Goal: Transaction & Acquisition: Subscribe to service/newsletter

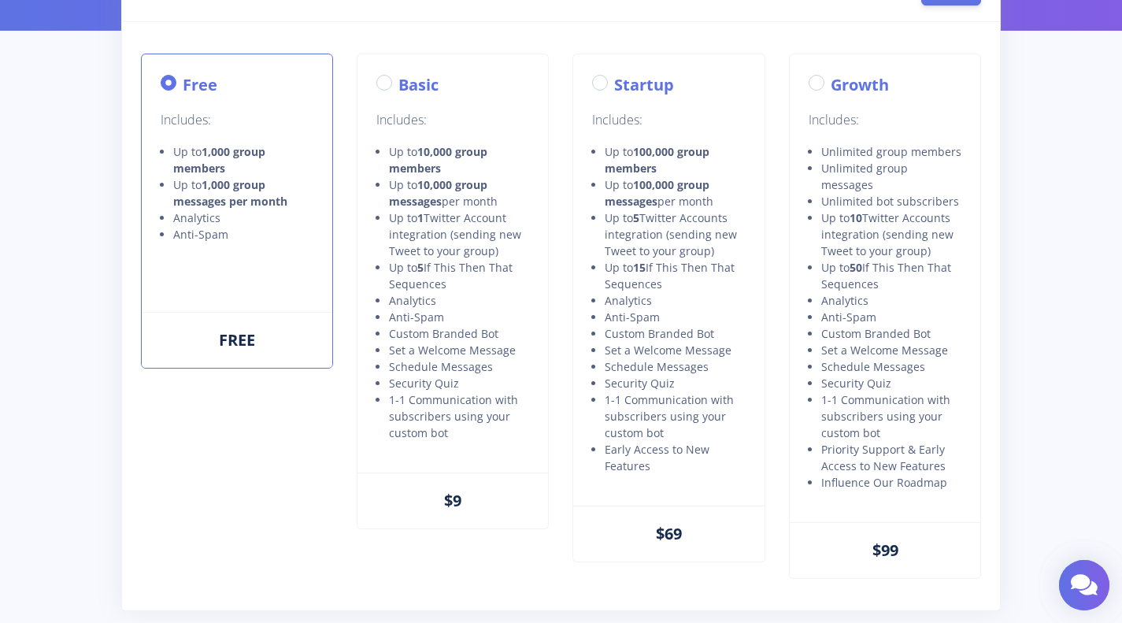
scroll to position [172, 0]
click at [543, 293] on div "Basic Includes: Up to 10,000 group members Up to 10,000 group messages per mont…" at bounding box center [453, 263] width 191 height 418
click at [399, 87] on label "Basic" at bounding box center [419, 84] width 40 height 24
click at [399, 83] on input "Basic" at bounding box center [404, 77] width 10 height 10
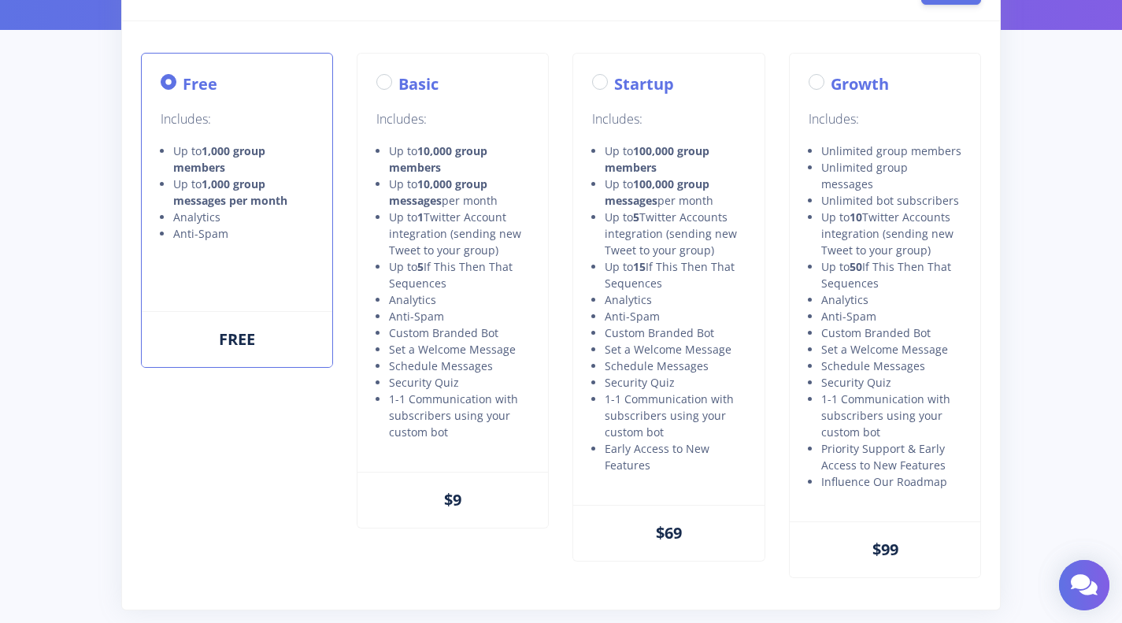
radio input "true"
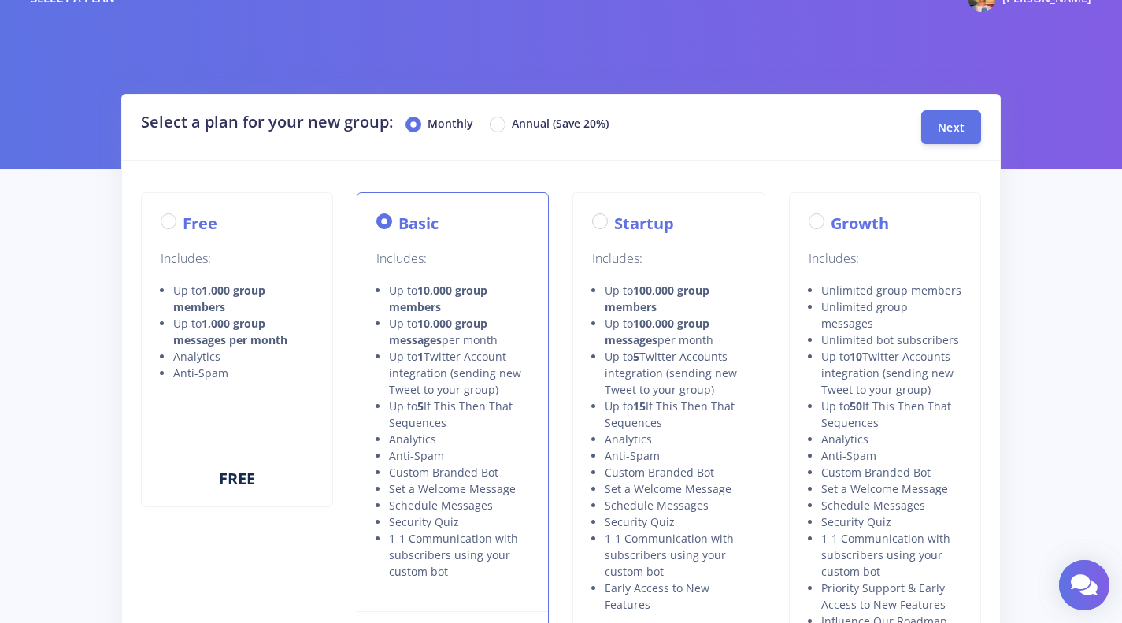
scroll to position [0, 0]
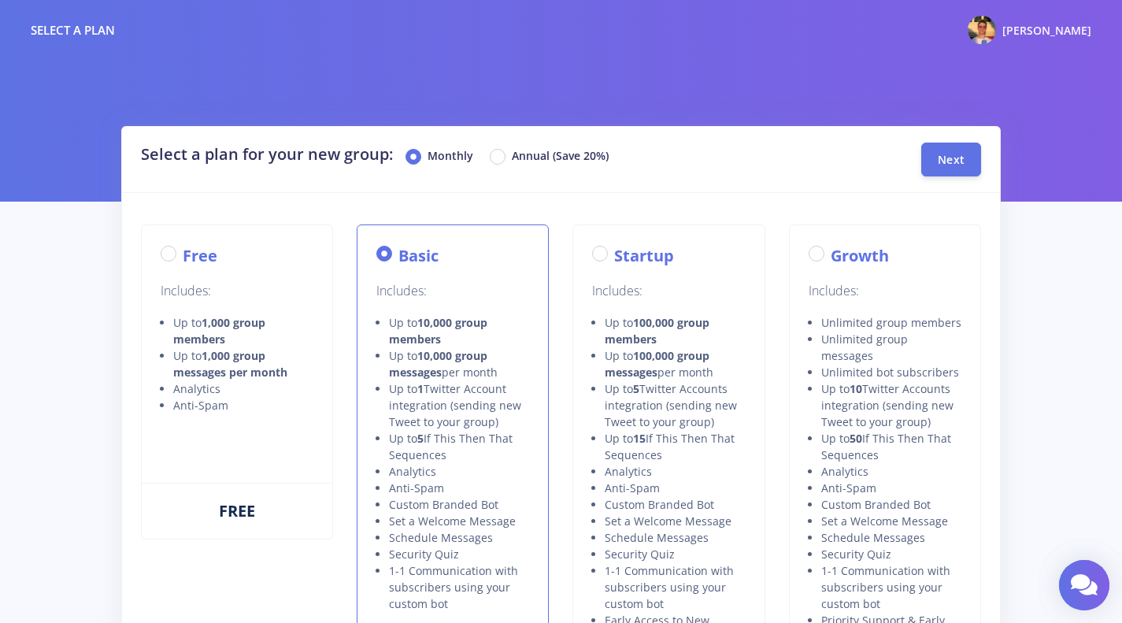
click at [512, 158] on label "Annual (Save 20%)" at bounding box center [560, 156] width 97 height 19
click at [512, 158] on input "Annual (Save 20%)" at bounding box center [517, 152] width 10 height 10
radio input "true"
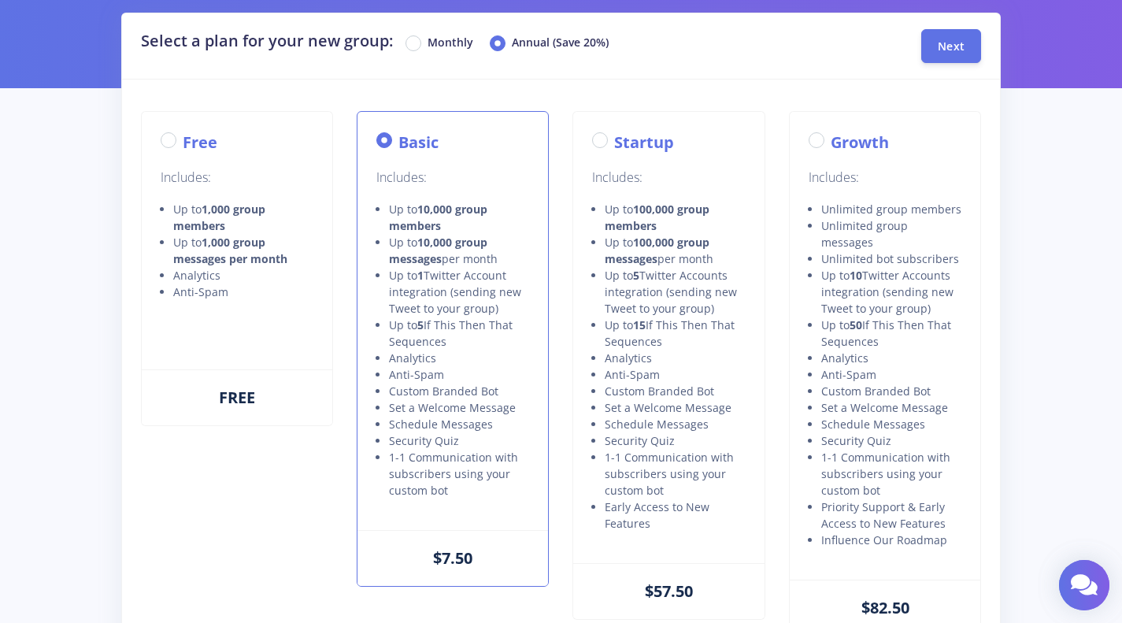
scroll to position [95, 0]
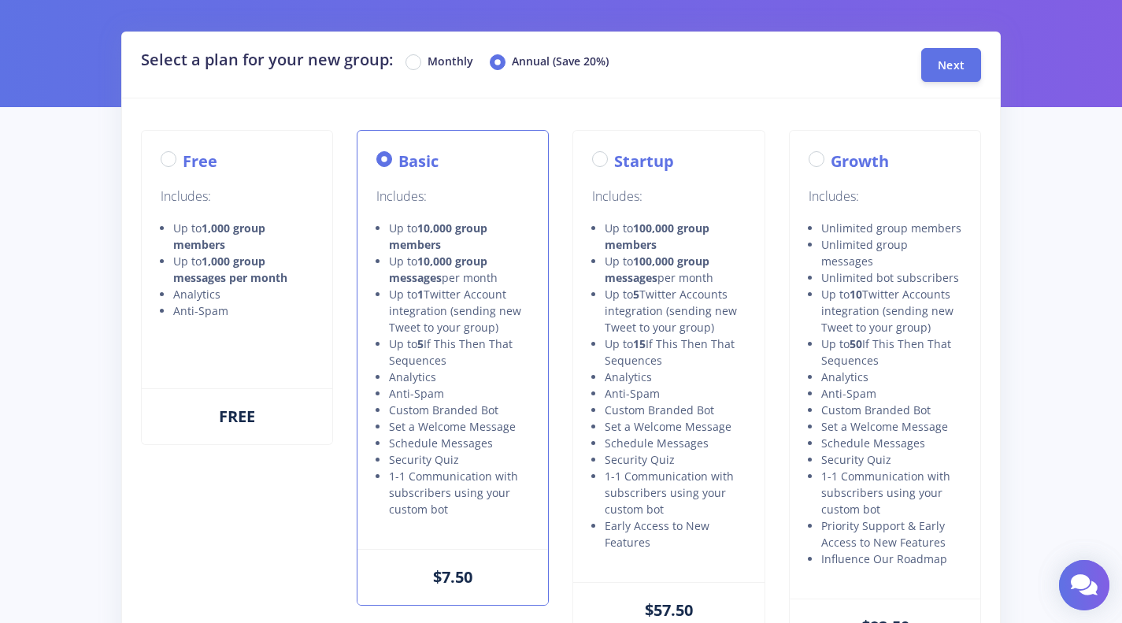
click at [440, 61] on label "Monthly" at bounding box center [451, 62] width 46 height 19
click at [438, 61] on input "Monthly" at bounding box center [433, 58] width 10 height 10
radio input "true"
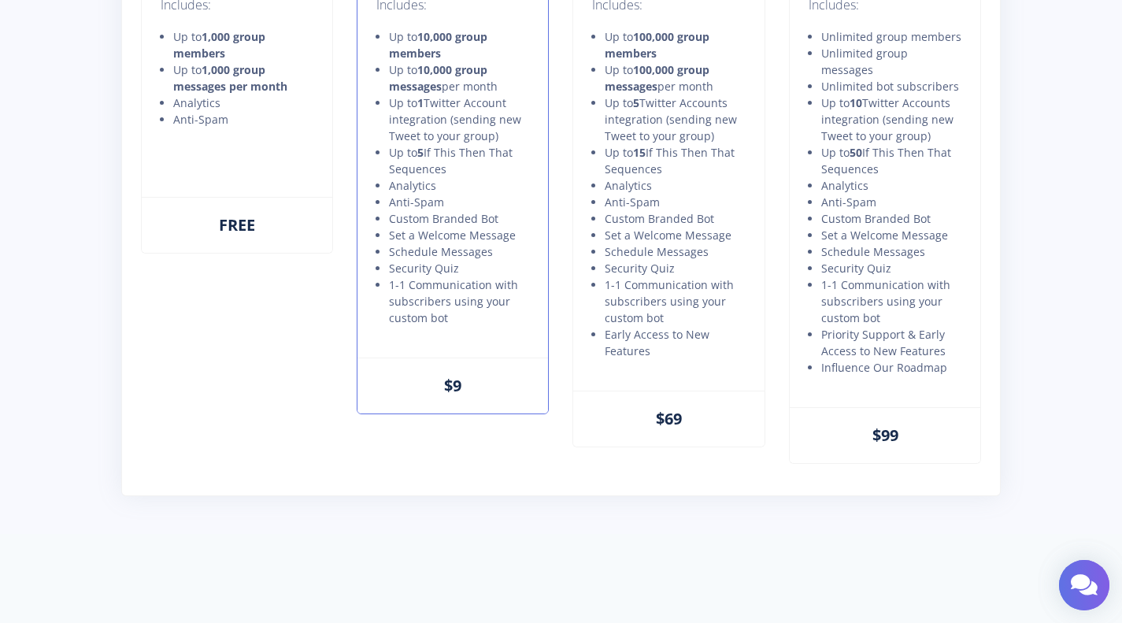
scroll to position [306, 0]
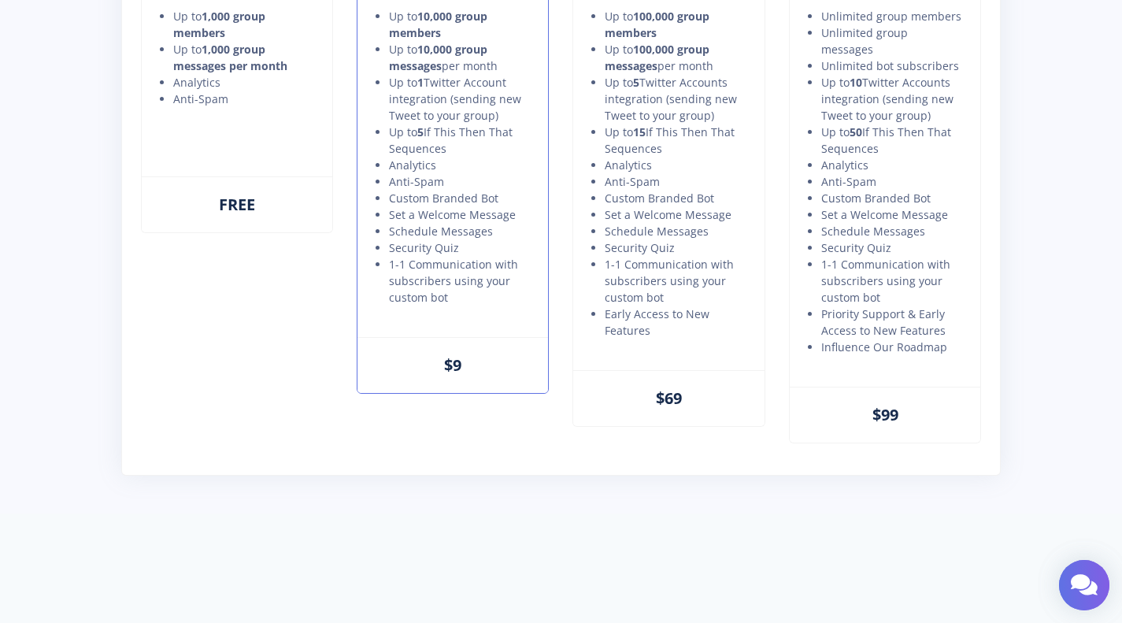
click at [282, 207] on div "FREE" at bounding box center [237, 204] width 191 height 56
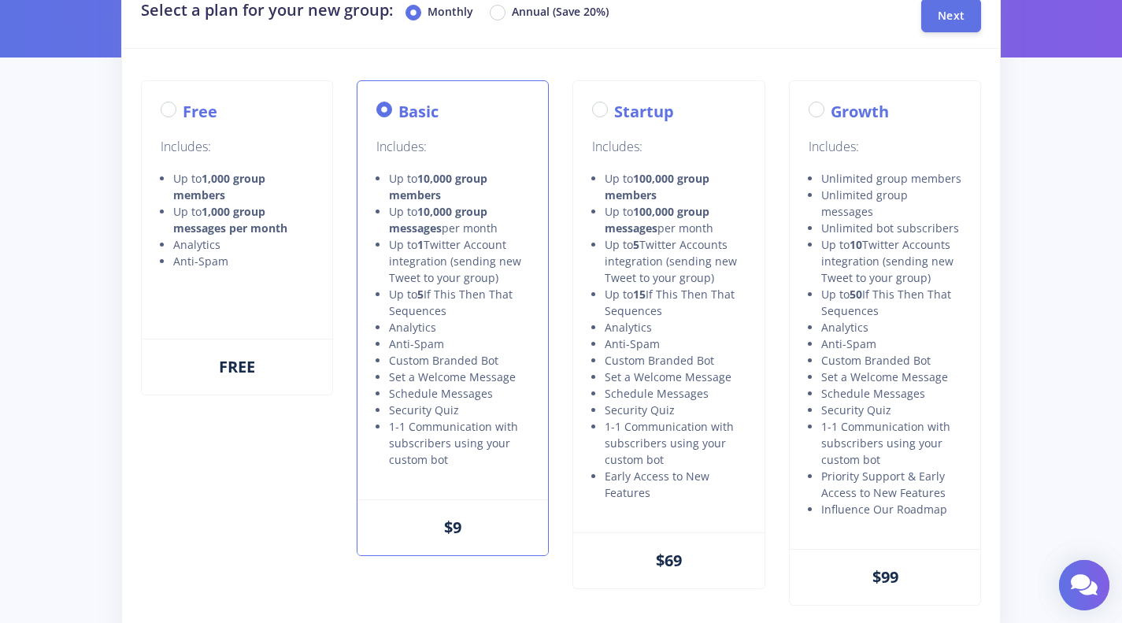
scroll to position [150, 0]
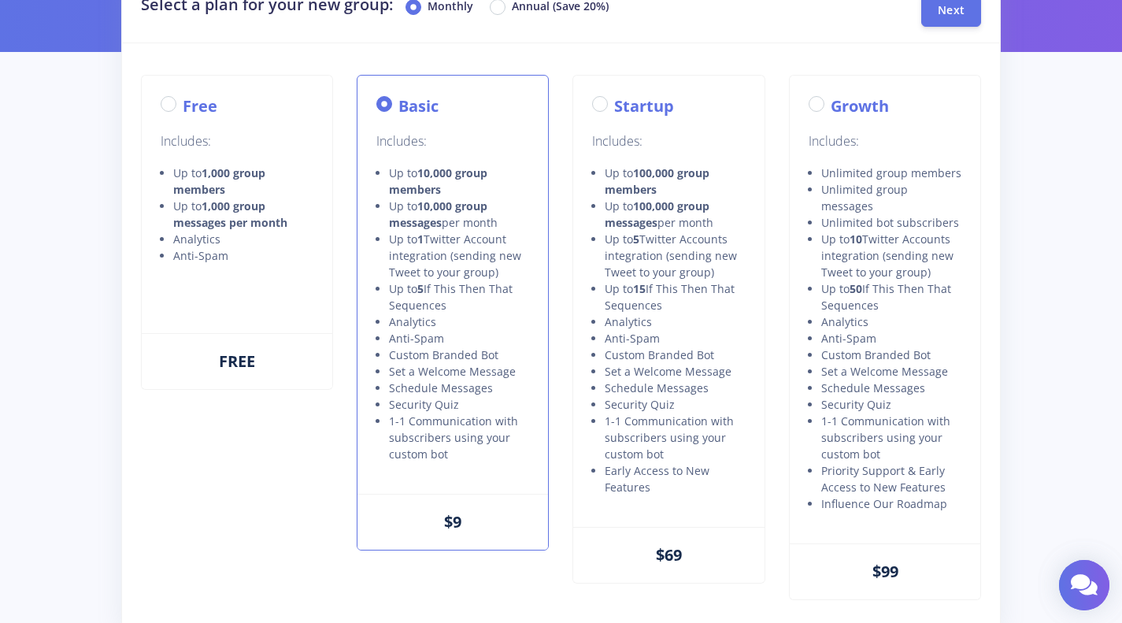
click at [255, 373] on div "FREE" at bounding box center [237, 361] width 191 height 56
click at [265, 200] on strong "1,000 group messages per month" at bounding box center [230, 214] width 114 height 32
click at [183, 102] on label "Free" at bounding box center [200, 107] width 35 height 24
click at [183, 102] on input "Free" at bounding box center [188, 100] width 10 height 10
radio input "true"
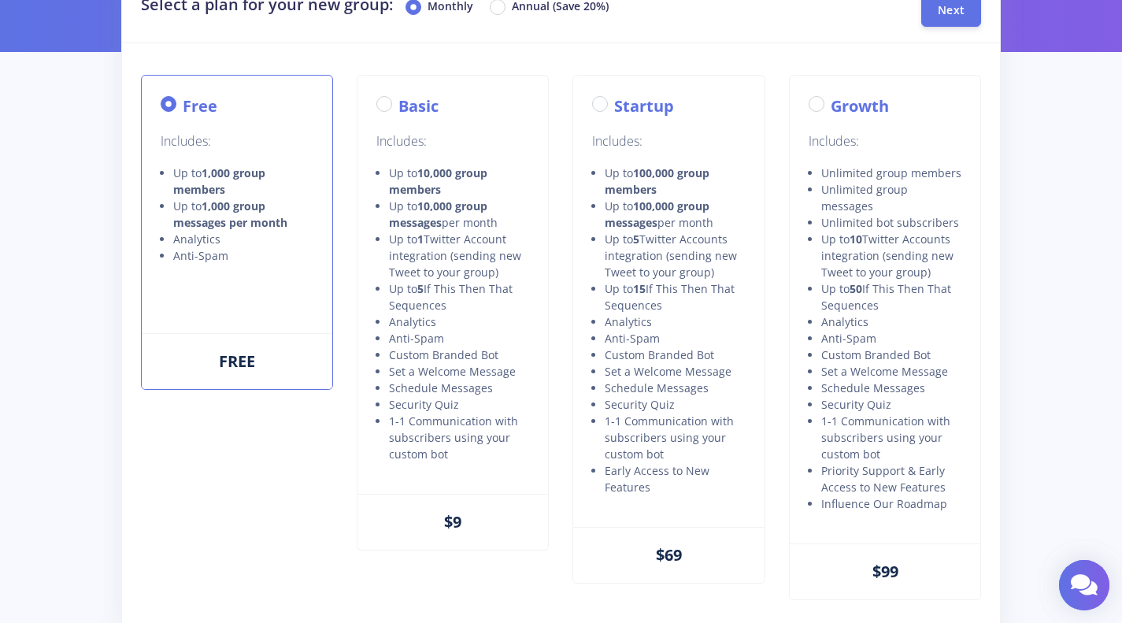
scroll to position [9, 0]
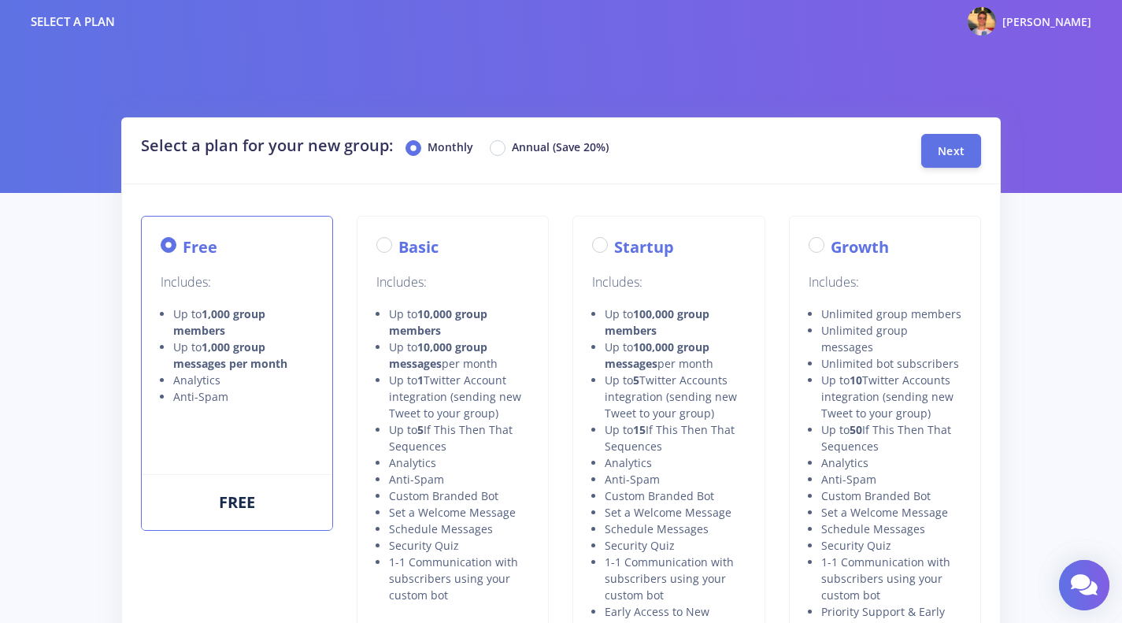
click at [948, 150] on span "Next" at bounding box center [951, 150] width 27 height 15
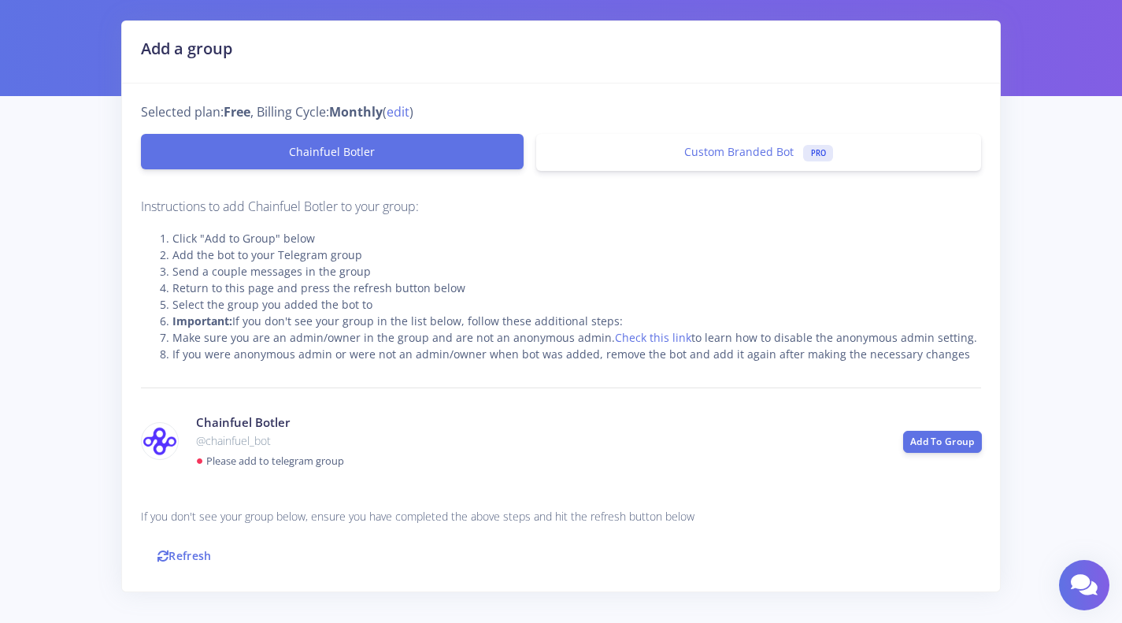
scroll to position [106, 0]
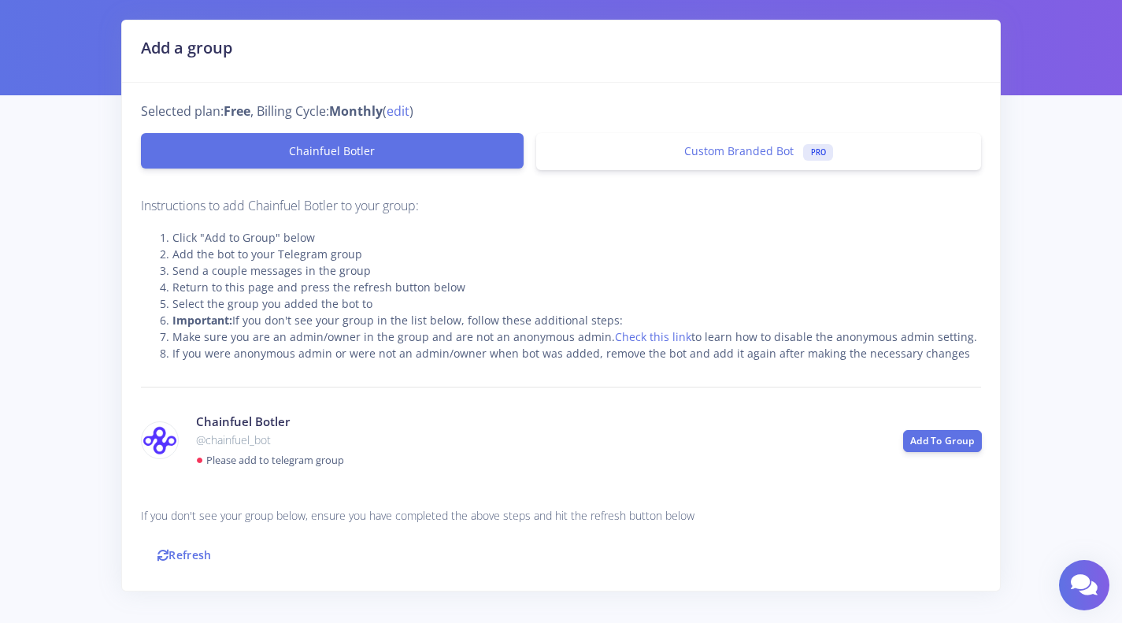
click at [938, 436] on link "Add To Group" at bounding box center [942, 441] width 79 height 22
click at [183, 557] on link "Refresh" at bounding box center [184, 555] width 87 height 34
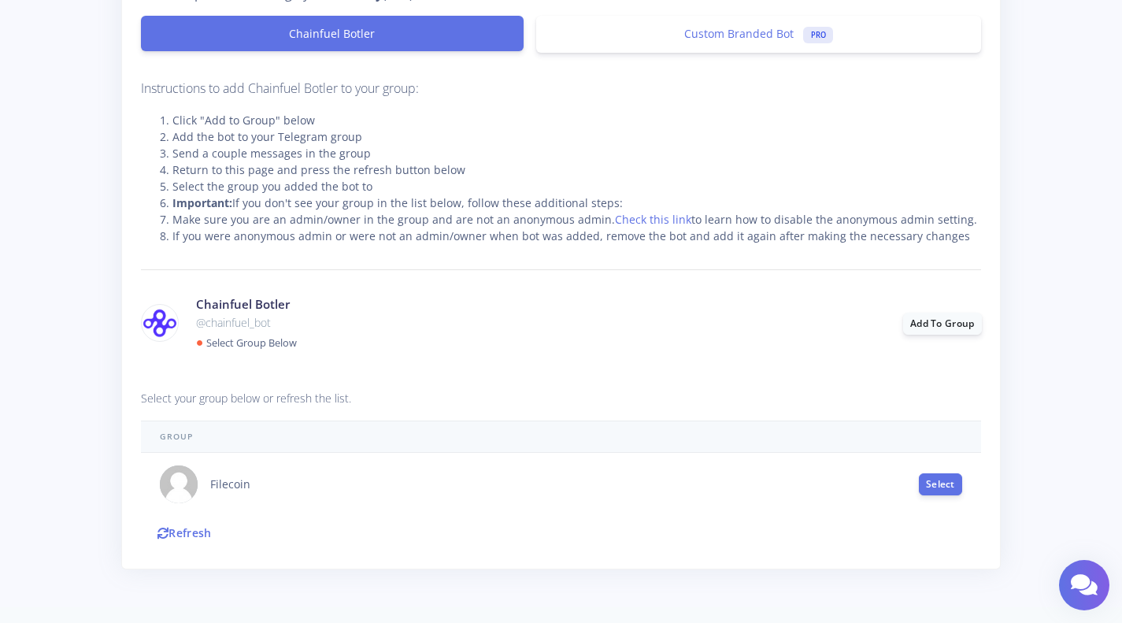
scroll to position [235, 0]
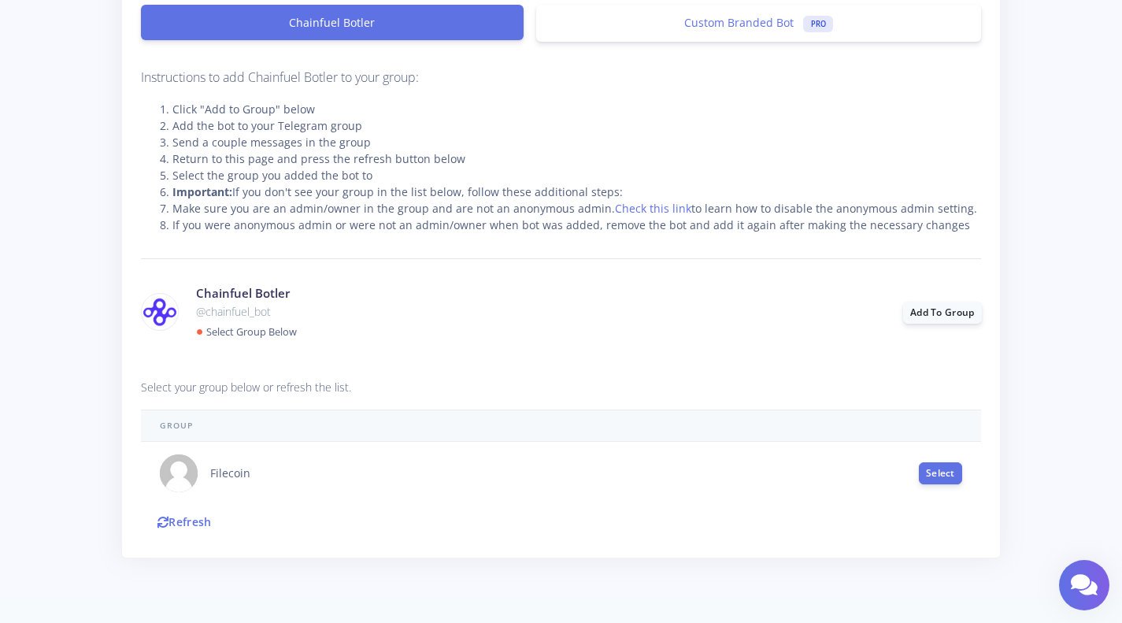
click at [945, 475] on button "Select" at bounding box center [940, 473] width 43 height 22
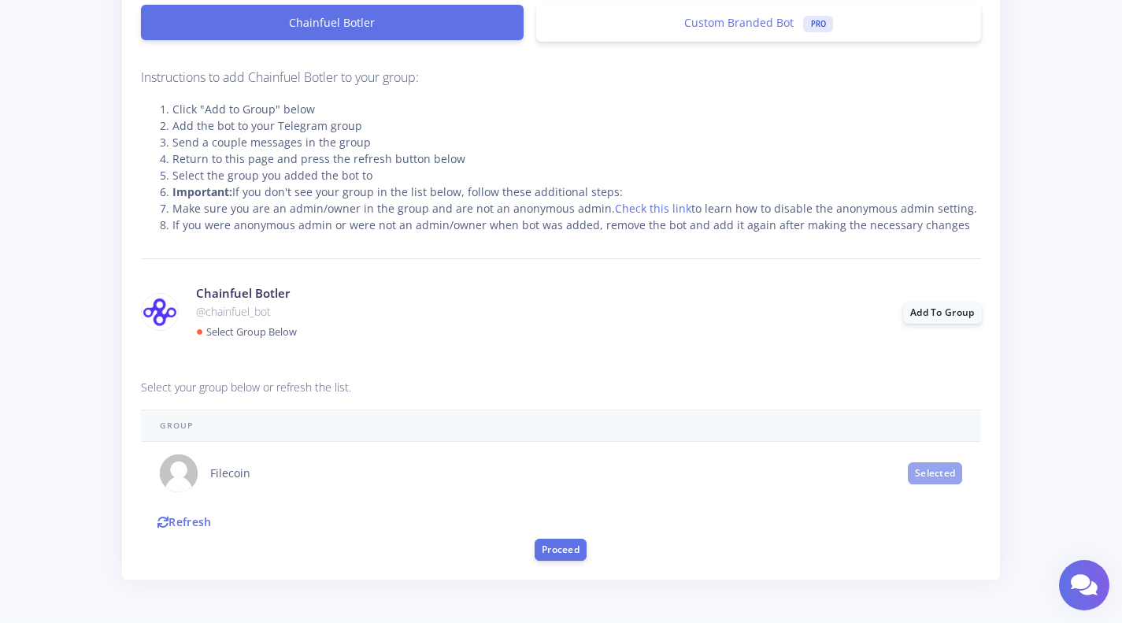
click at [573, 547] on button "Proceed" at bounding box center [561, 550] width 52 height 22
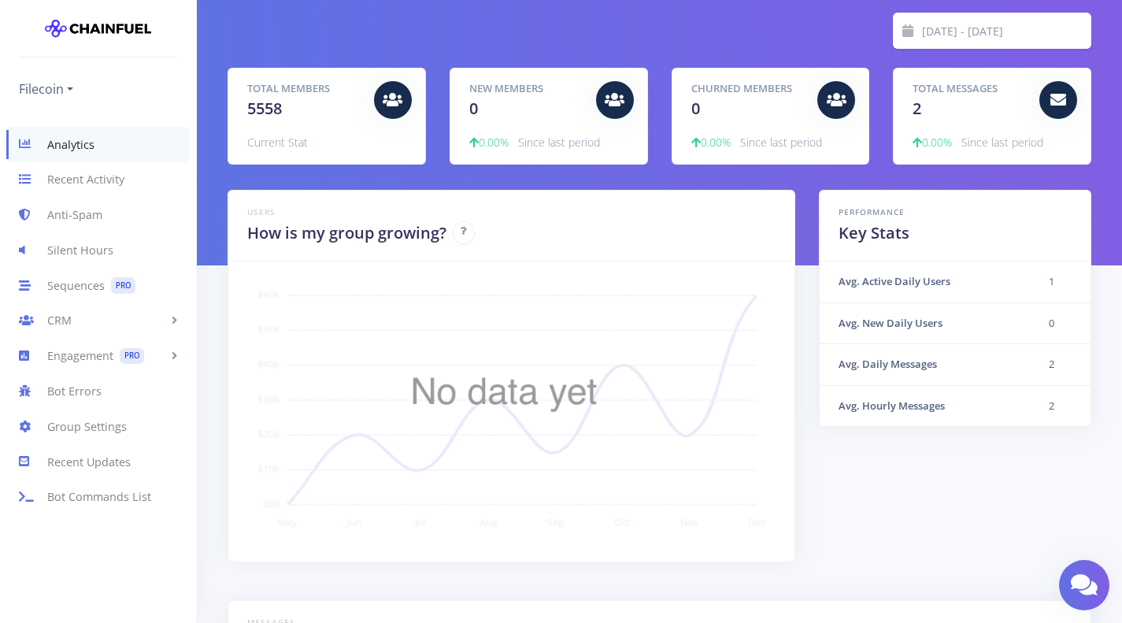
scroll to position [145, 0]
